Goal: Information Seeking & Learning: Compare options

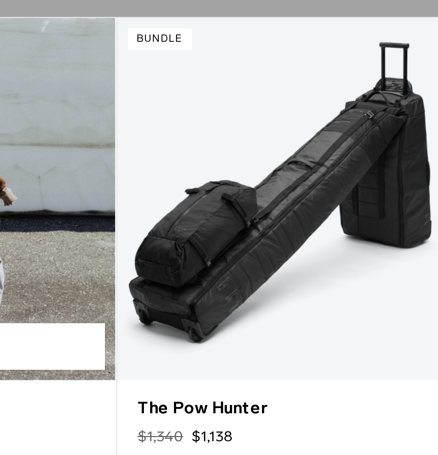
scroll to position [1504, 0]
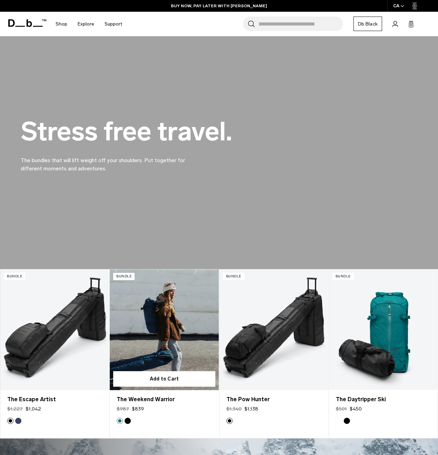
click at [156, 338] on link "The Weekend Warrior" at bounding box center [164, 330] width 109 height 121
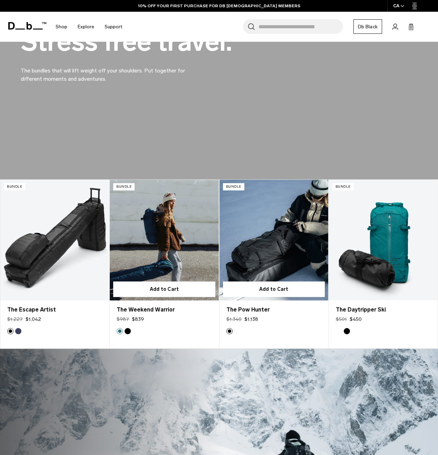
scroll to position [1672, 0]
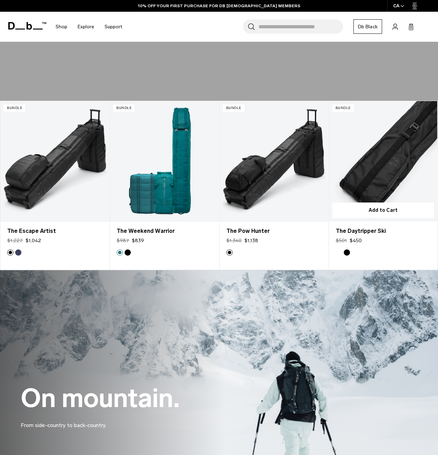
click at [402, 164] on link "The Daytripper Ski" at bounding box center [383, 161] width 108 height 120
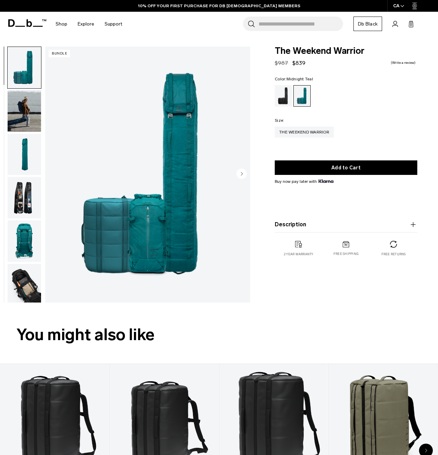
click at [29, 241] on img "button" at bounding box center [24, 241] width 33 height 41
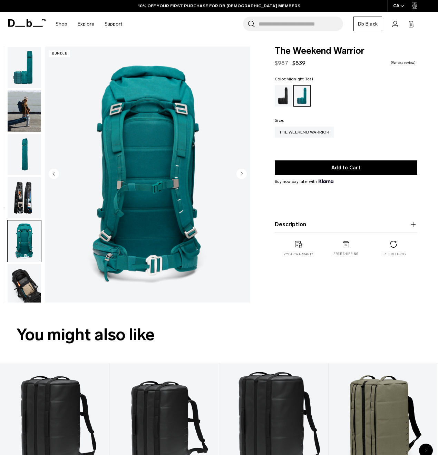
scroll to position [94, 0]
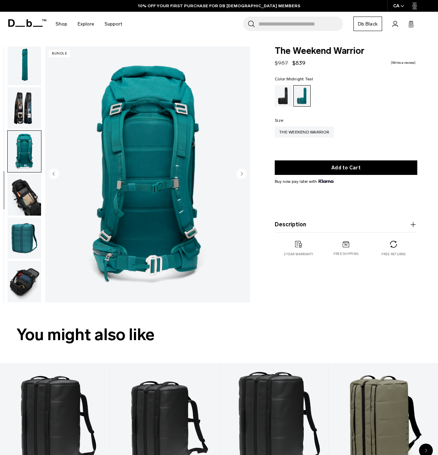
click at [28, 74] on img "button" at bounding box center [24, 64] width 33 height 41
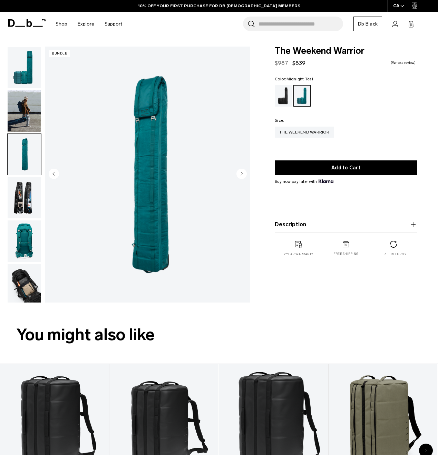
scroll to position [0, 0]
click at [28, 74] on img "button" at bounding box center [24, 67] width 33 height 41
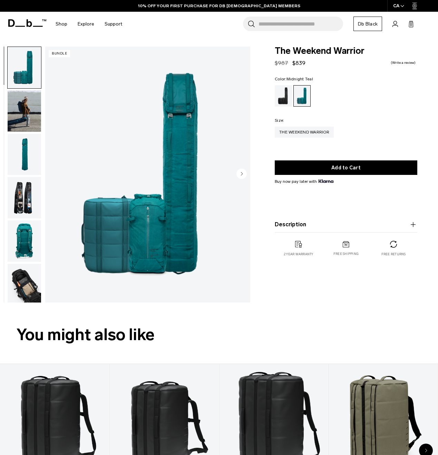
click at [26, 100] on img "button" at bounding box center [24, 110] width 33 height 41
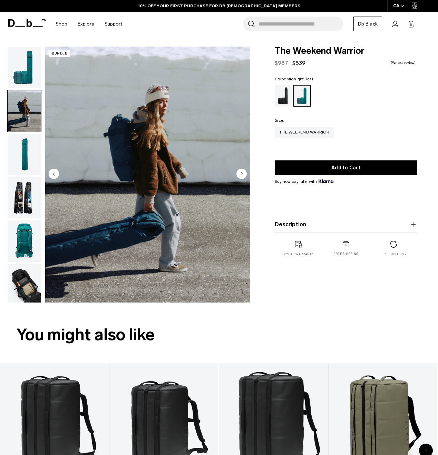
scroll to position [44, 0]
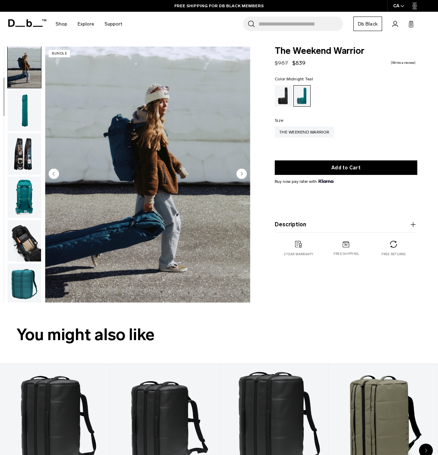
click at [238, 174] on circle "Next slide" at bounding box center [241, 174] width 10 height 10
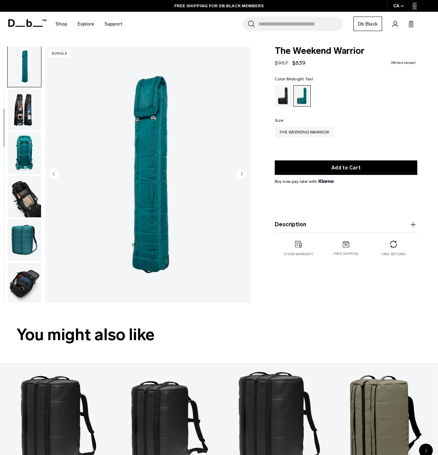
click at [238, 174] on circle "Next slide" at bounding box center [241, 174] width 10 height 10
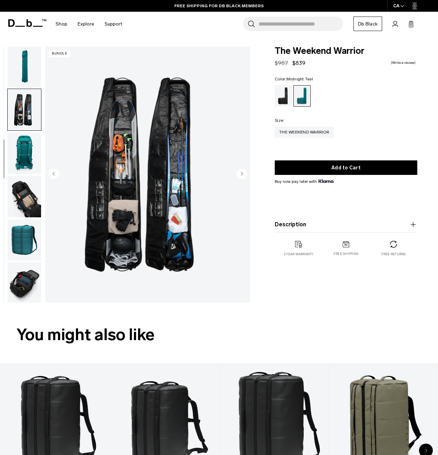
scroll to position [94, 0]
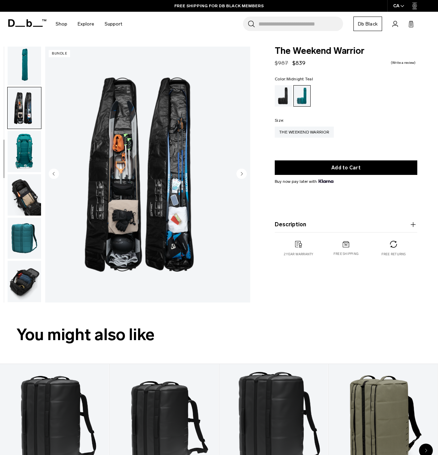
click at [238, 174] on circle "Next slide" at bounding box center [241, 174] width 10 height 10
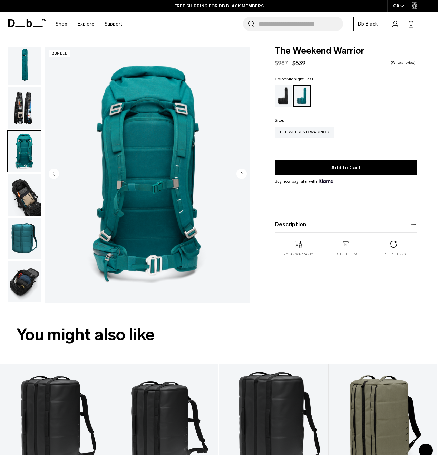
click at [238, 174] on circle "Next slide" at bounding box center [241, 174] width 10 height 10
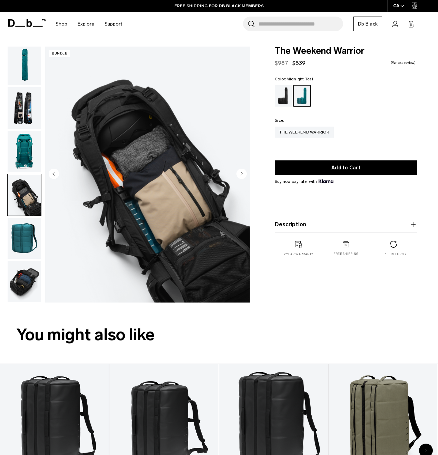
click at [238, 174] on circle "Next slide" at bounding box center [241, 174] width 10 height 10
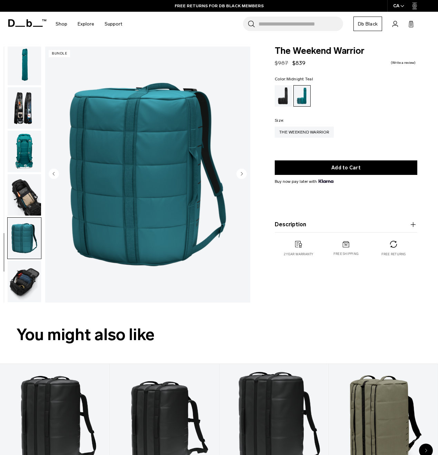
click at [238, 174] on circle "Next slide" at bounding box center [241, 174] width 10 height 10
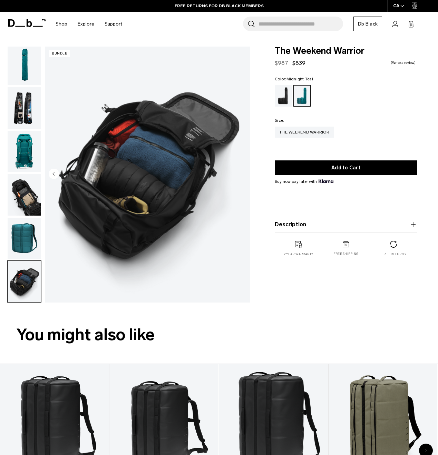
click at [238, 174] on img "8 / 8" at bounding box center [147, 175] width 205 height 256
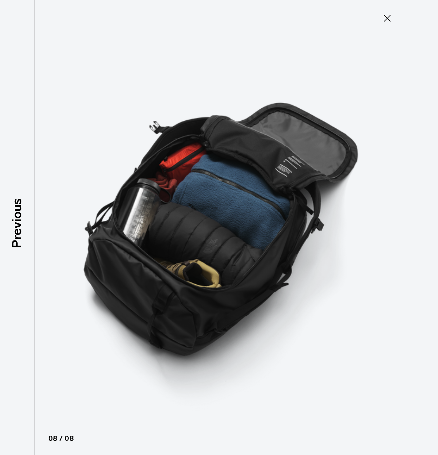
click at [238, 174] on img at bounding box center [219, 227] width 311 height 455
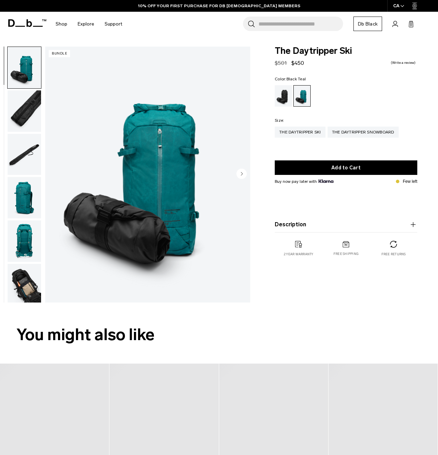
click at [20, 104] on img "button" at bounding box center [24, 110] width 33 height 41
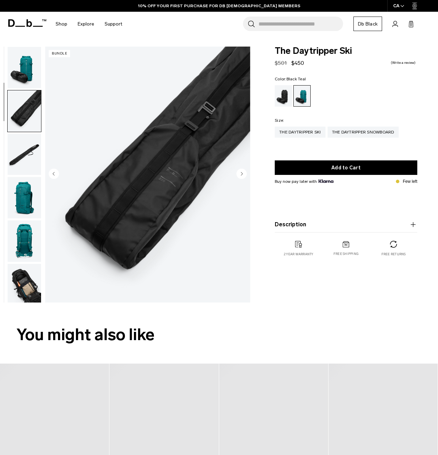
scroll to position [44, 0]
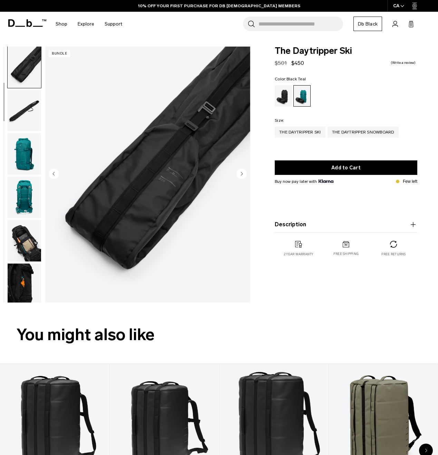
click at [27, 236] on img "button" at bounding box center [24, 240] width 33 height 41
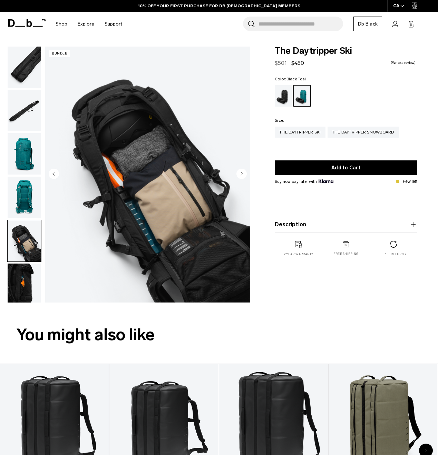
scroll to position [50, 0]
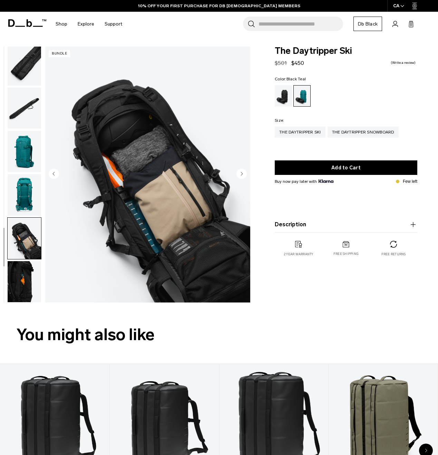
click at [19, 280] on img "button" at bounding box center [24, 281] width 33 height 41
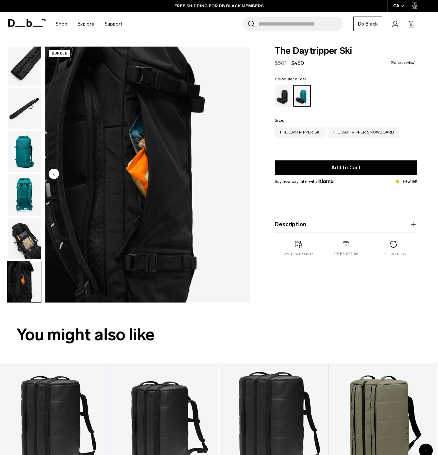
click at [28, 183] on img "button" at bounding box center [24, 194] width 33 height 41
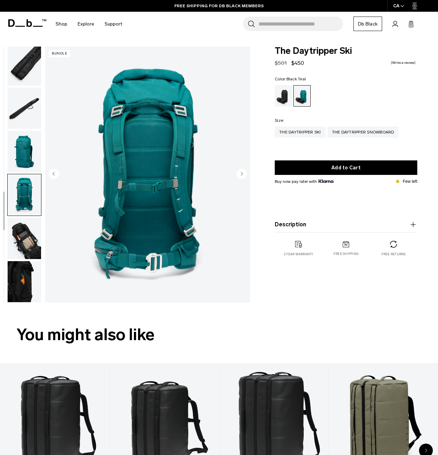
click at [28, 149] on img "button" at bounding box center [24, 151] width 33 height 41
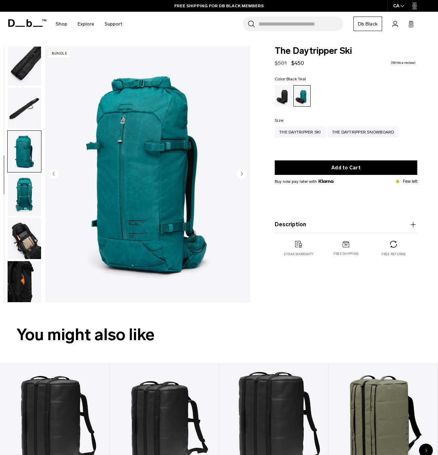
click at [30, 98] on img "button" at bounding box center [24, 108] width 33 height 41
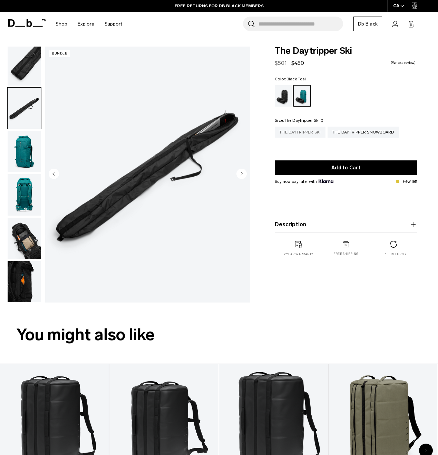
click at [298, 132] on div "The Daytripper Ski" at bounding box center [300, 132] width 51 height 11
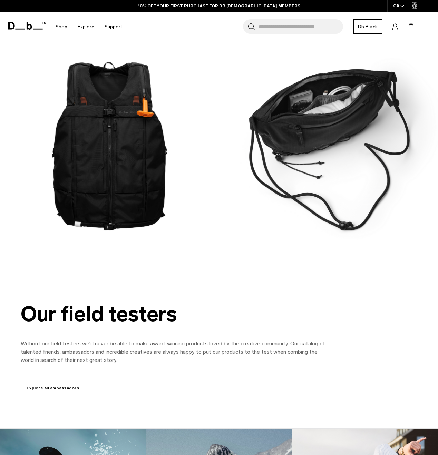
click at [113, 294] on div "Our field testers Without our field testers we'd never be able to make award-wi…" at bounding box center [219, 350] width 438 height 160
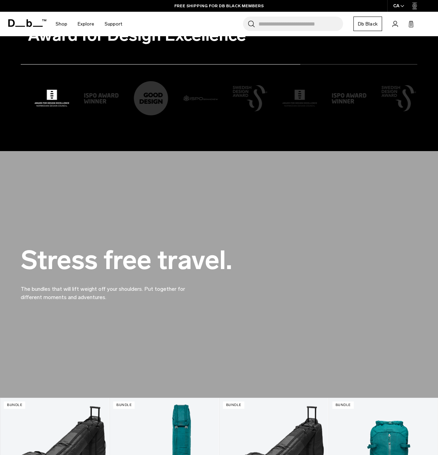
scroll to position [1373, 0]
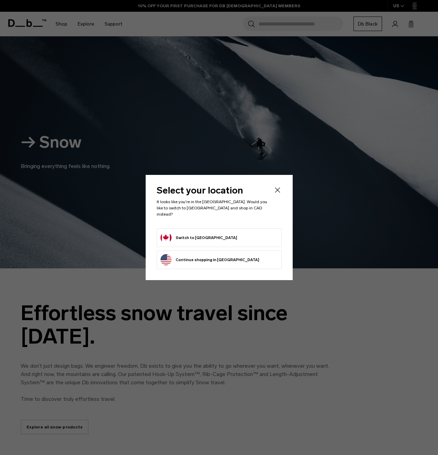
click at [231, 259] on button "Continue browsing United States store Continue shopping in United States" at bounding box center [210, 259] width 99 height 11
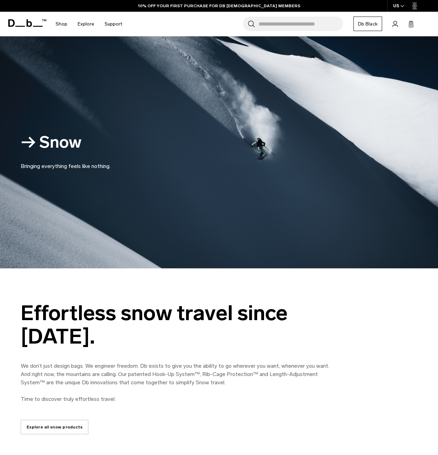
click at [231, 259] on button "Continue browsing United States store Continue shopping in United States" at bounding box center [210, 259] width 99 height 11
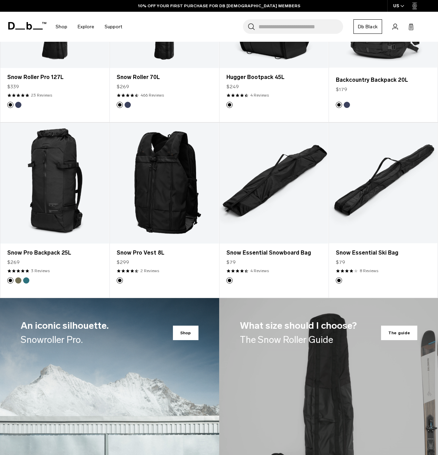
scroll to position [524, 0]
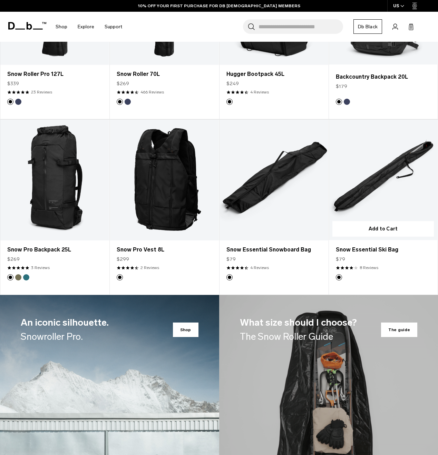
click at [405, 155] on link "Snow Essential Ski Bag" at bounding box center [383, 180] width 108 height 120
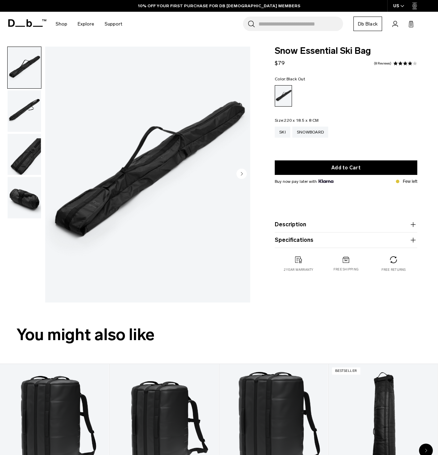
click at [20, 123] on img "button" at bounding box center [24, 110] width 33 height 41
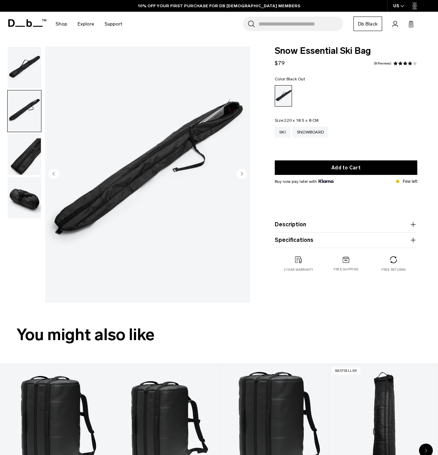
click at [20, 138] on img "button" at bounding box center [24, 154] width 33 height 41
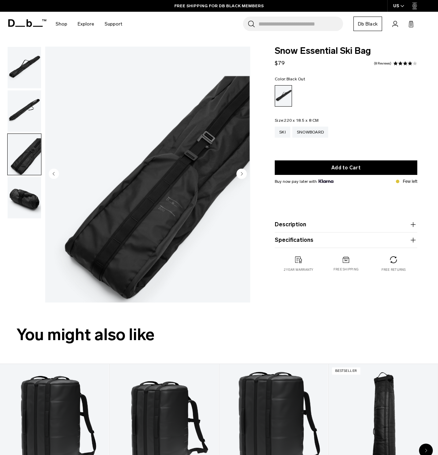
click at [18, 211] on img "button" at bounding box center [24, 197] width 33 height 41
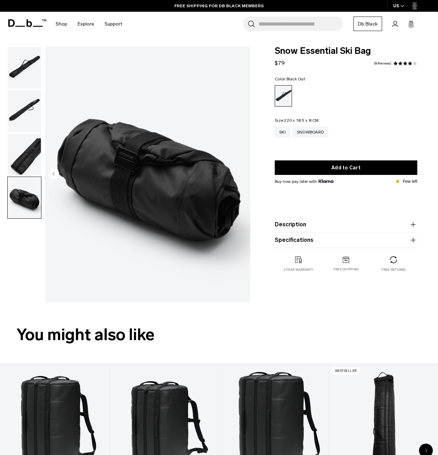
click at [18, 183] on img "button" at bounding box center [24, 197] width 33 height 41
click at [21, 148] on img "button" at bounding box center [24, 154] width 33 height 41
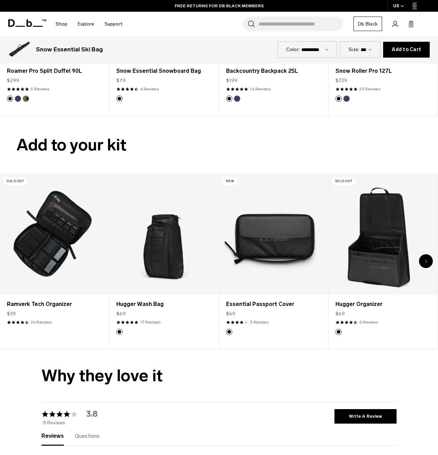
scroll to position [873, 0]
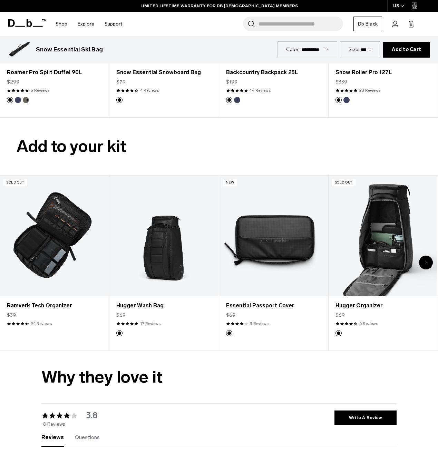
click at [371, 231] on link "Hugger Organizer" at bounding box center [383, 236] width 109 height 121
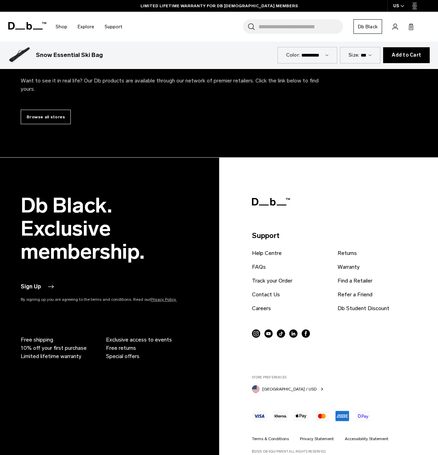
scroll to position [1752, 0]
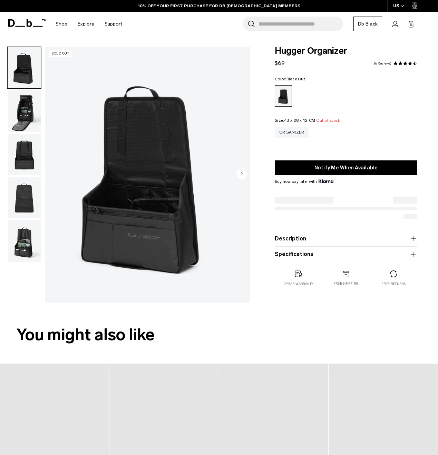
click at [27, 117] on img "button" at bounding box center [24, 110] width 33 height 41
